Goal: Information Seeking & Learning: Learn about a topic

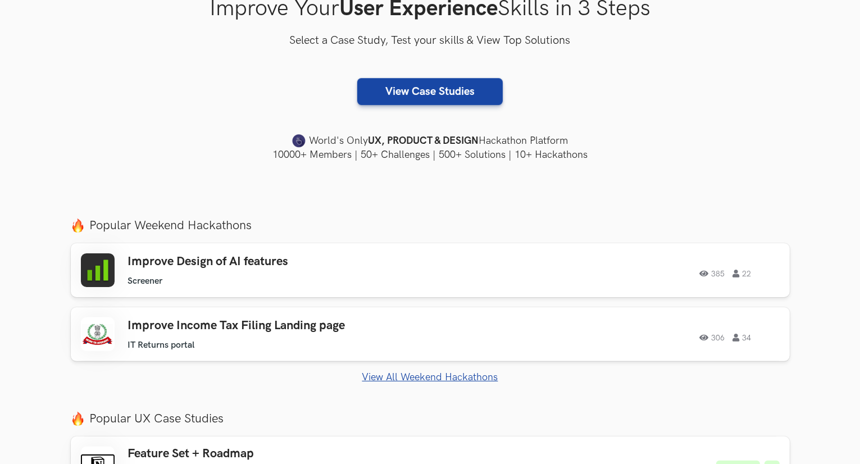
scroll to position [225, 0]
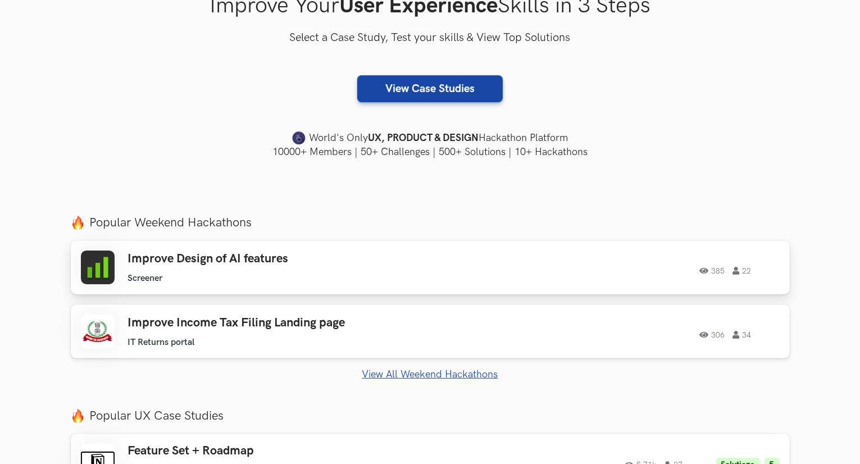
click at [344, 264] on h3 "Improve Design of AI features" at bounding box center [287, 259] width 319 height 15
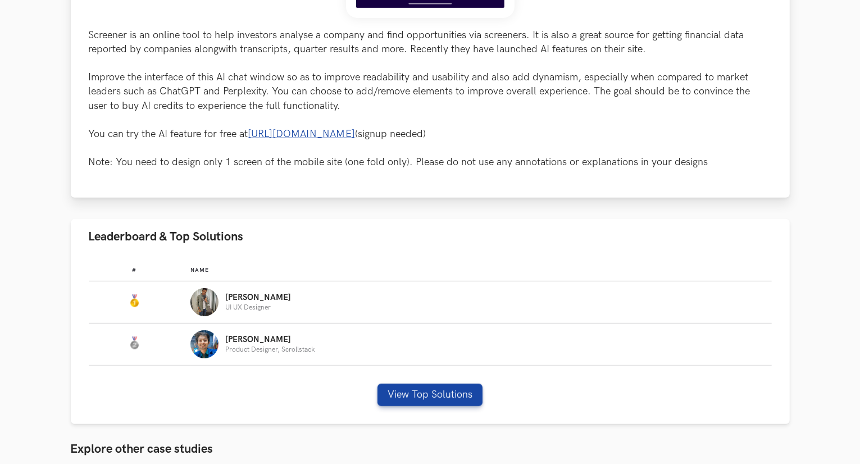
scroll to position [618, 0]
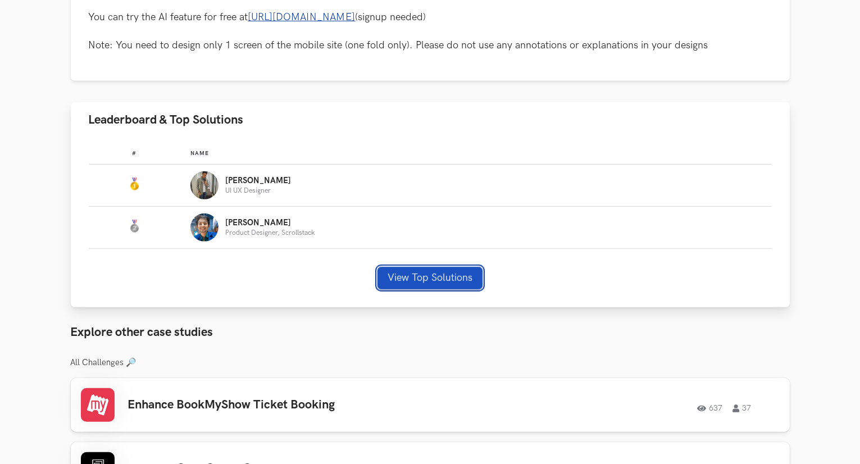
click at [391, 273] on button "View Top Solutions" at bounding box center [430, 278] width 105 height 22
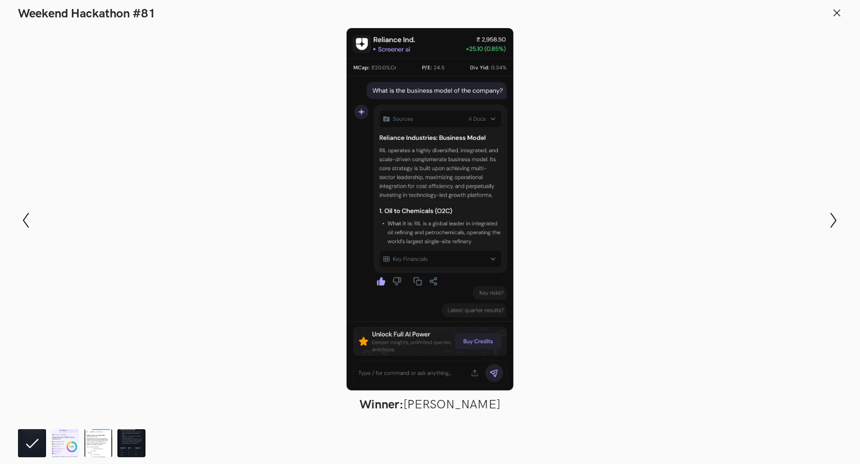
click at [837, 15] on icon at bounding box center [837, 13] width 10 height 10
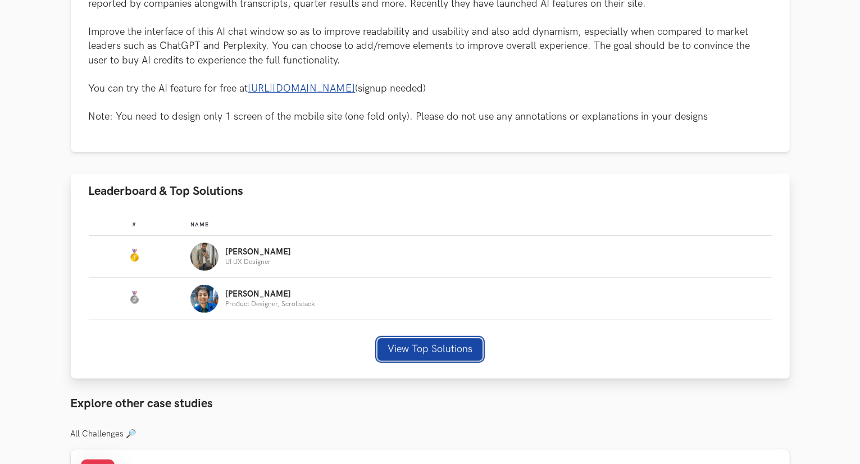
scroll to position [562, 0]
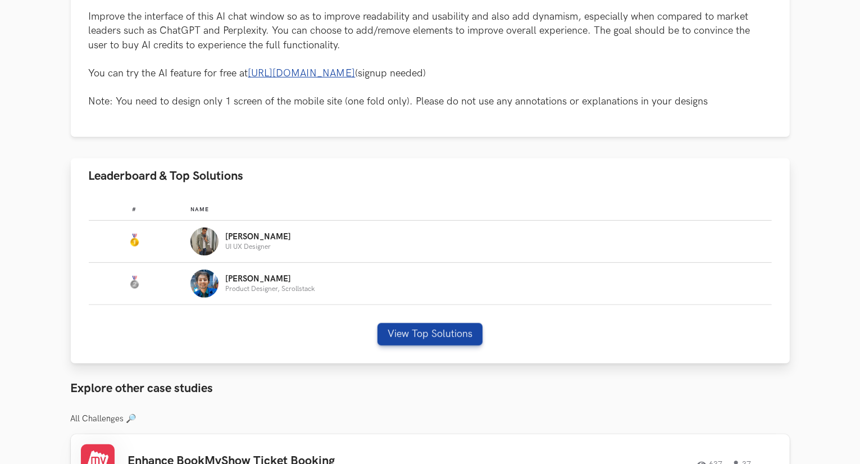
click at [239, 240] on p "Yuvraj" at bounding box center [258, 237] width 66 height 9
click at [418, 334] on button "View Top Solutions" at bounding box center [430, 334] width 105 height 22
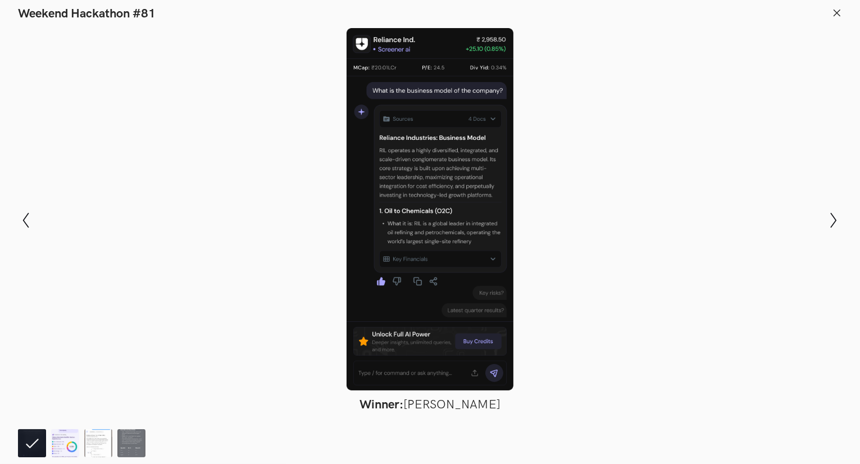
click at [72, 443] on img at bounding box center [65, 443] width 28 height 28
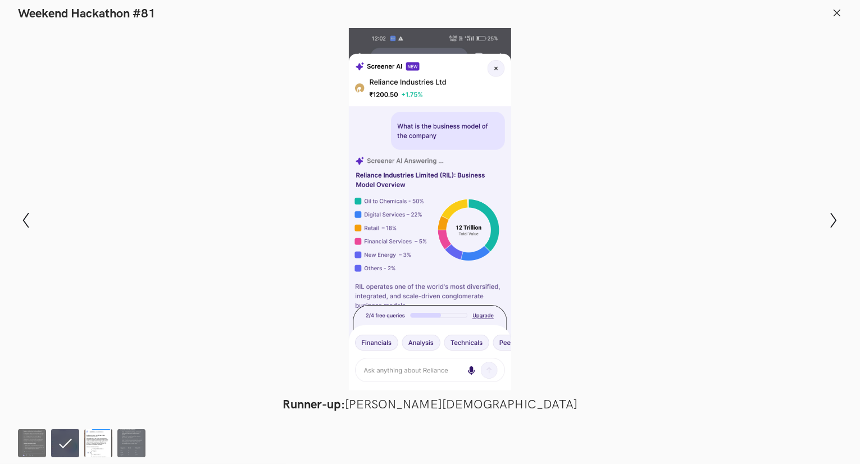
click at [107, 443] on img at bounding box center [98, 443] width 28 height 28
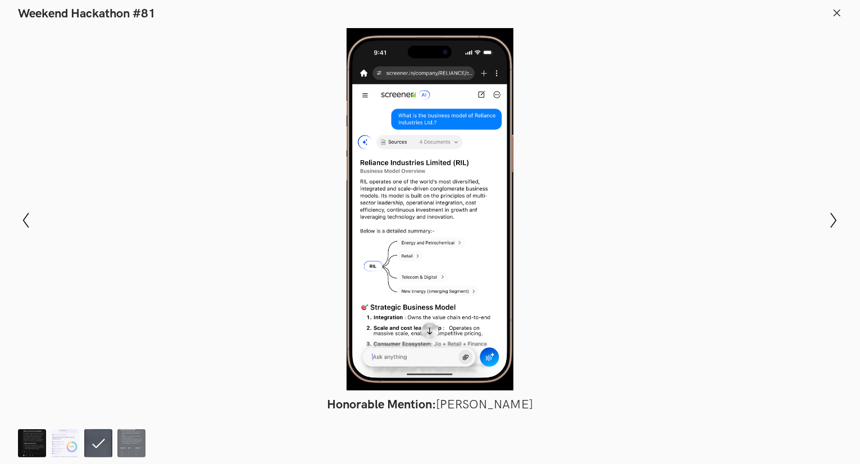
click at [45, 448] on img at bounding box center [32, 443] width 28 height 28
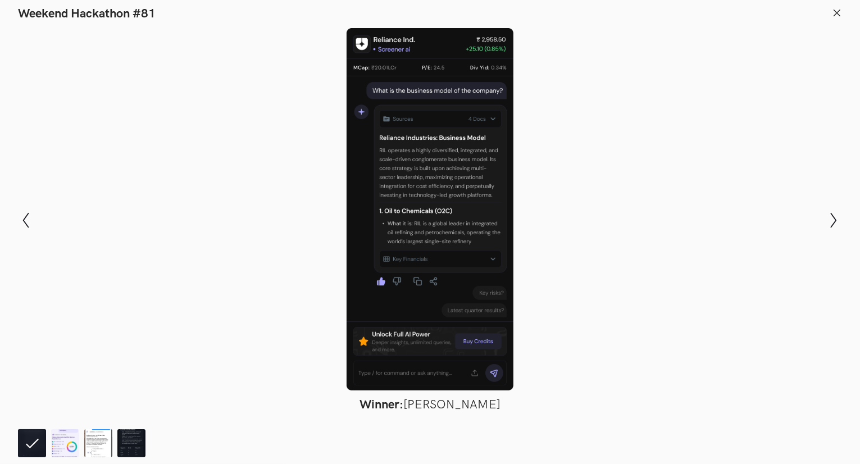
click at [835, 13] on icon at bounding box center [837, 13] width 10 height 10
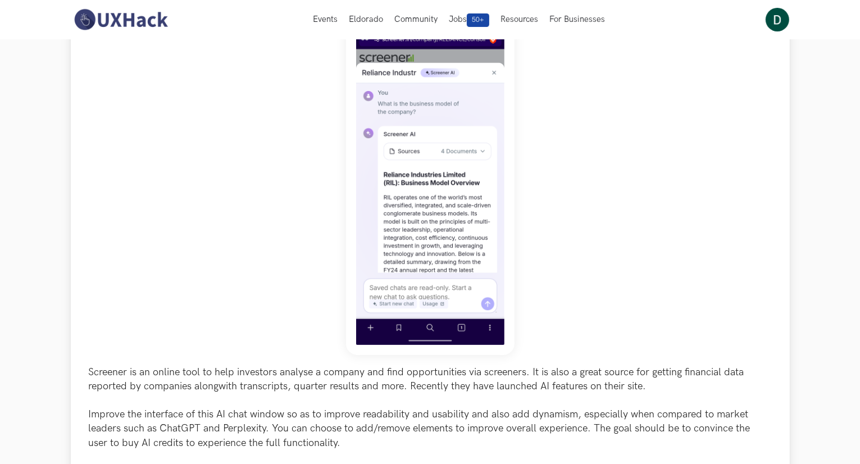
scroll to position [0, 0]
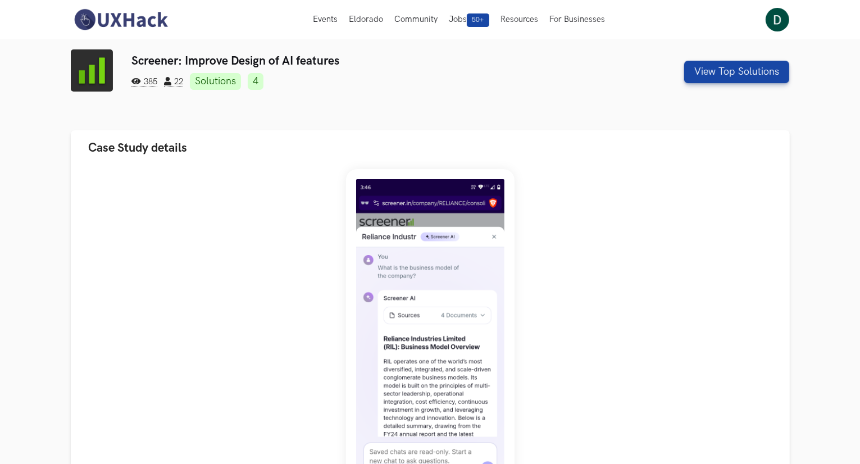
click at [94, 16] on img at bounding box center [121, 20] width 100 height 24
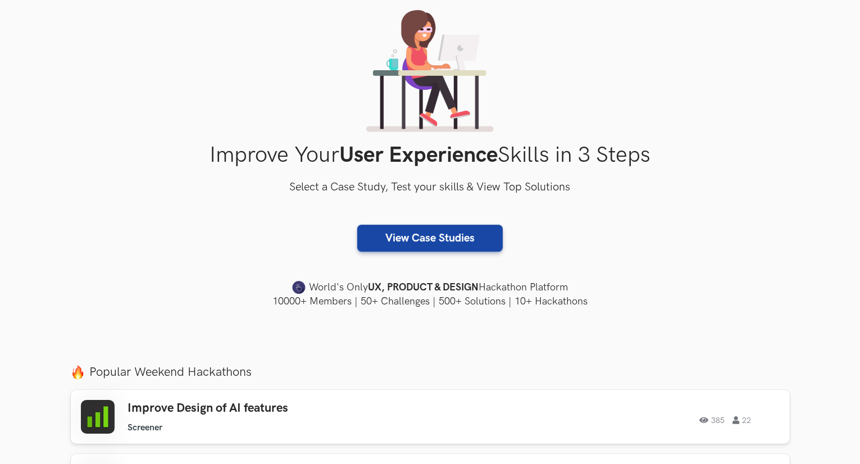
scroll to position [169, 0]
